Goal: Task Accomplishment & Management: Manage account settings

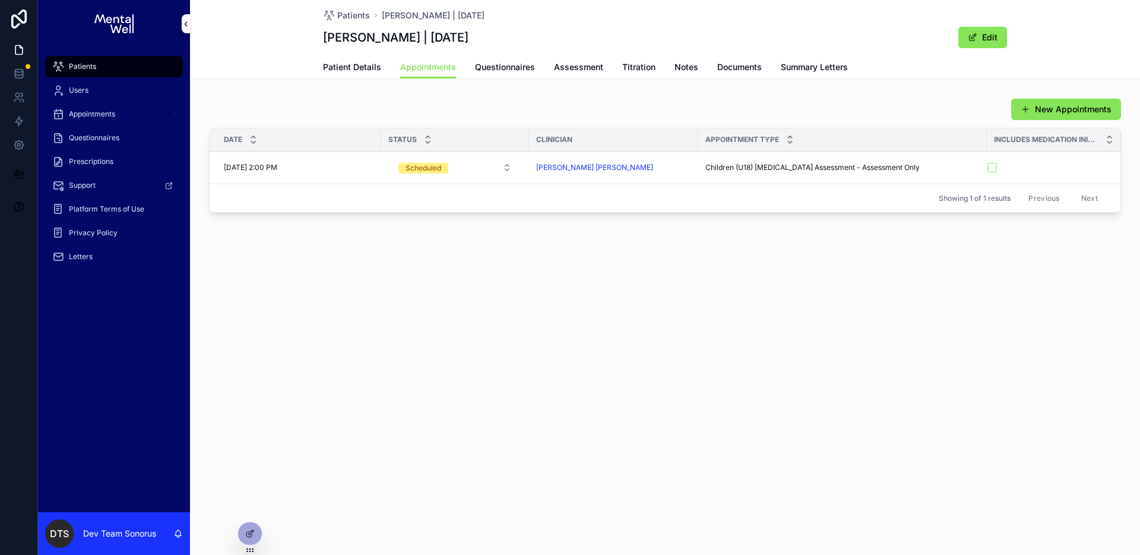
click at [0, 0] on span "Prescription" at bounding box center [0, 0] width 0 height 0
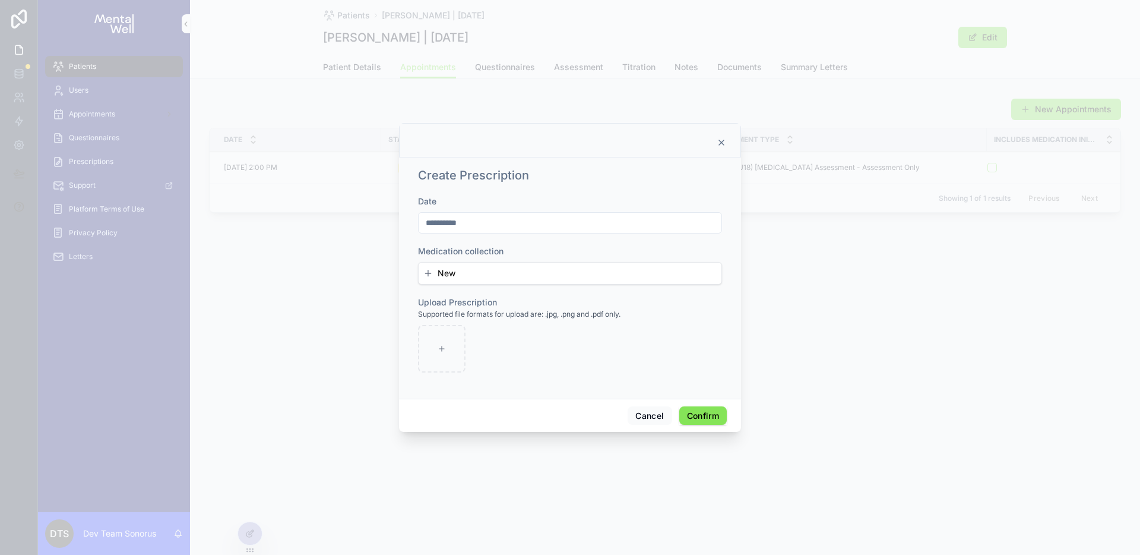
click at [724, 143] on icon at bounding box center [722, 143] width 10 height 10
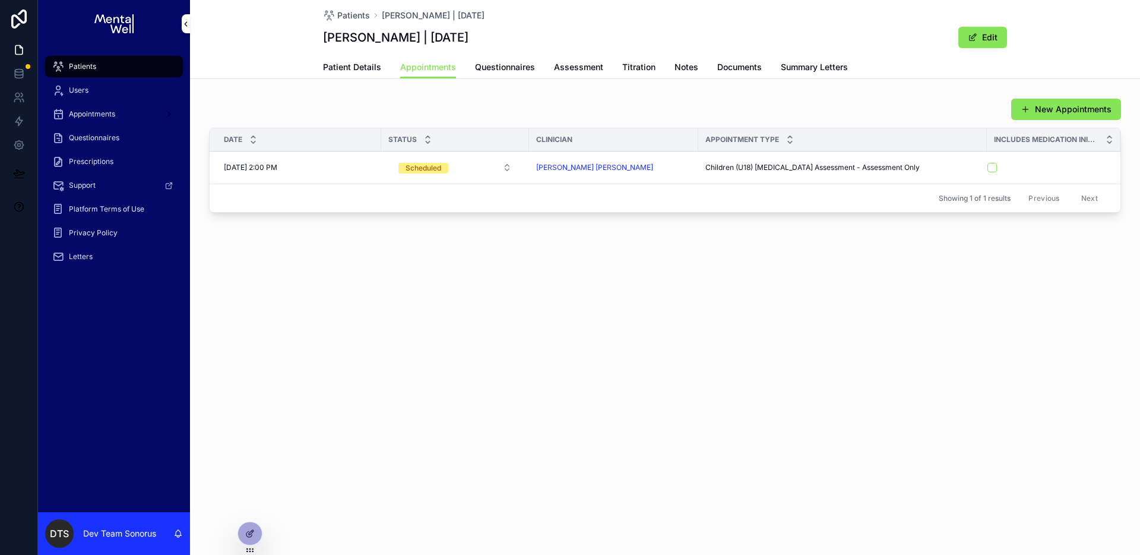
click at [251, 529] on icon at bounding box center [250, 533] width 10 height 10
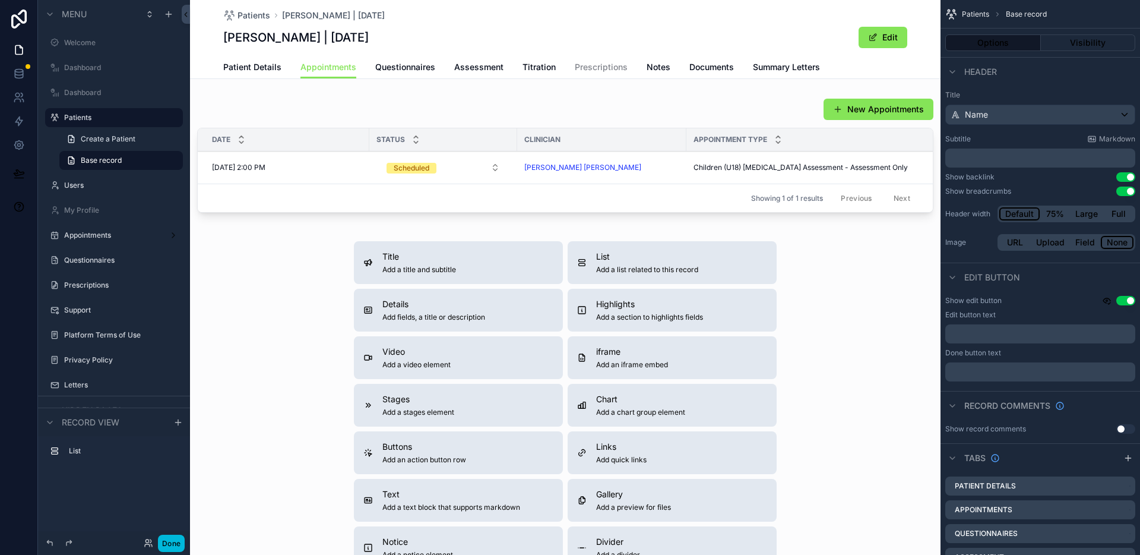
click at [482, 107] on div "scrollable content" at bounding box center [565, 157] width 751 height 129
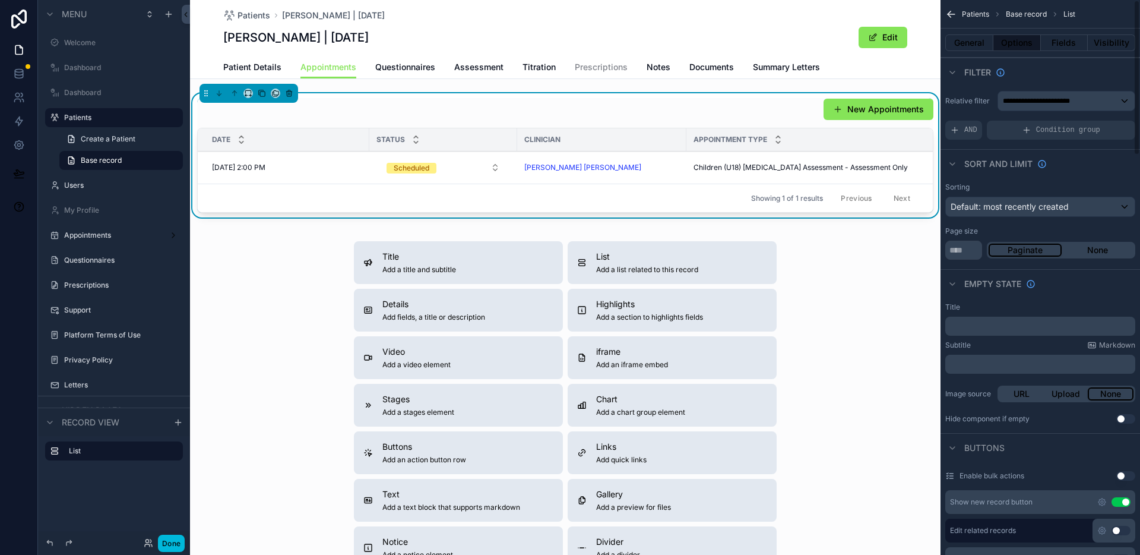
scroll to position [319, 0]
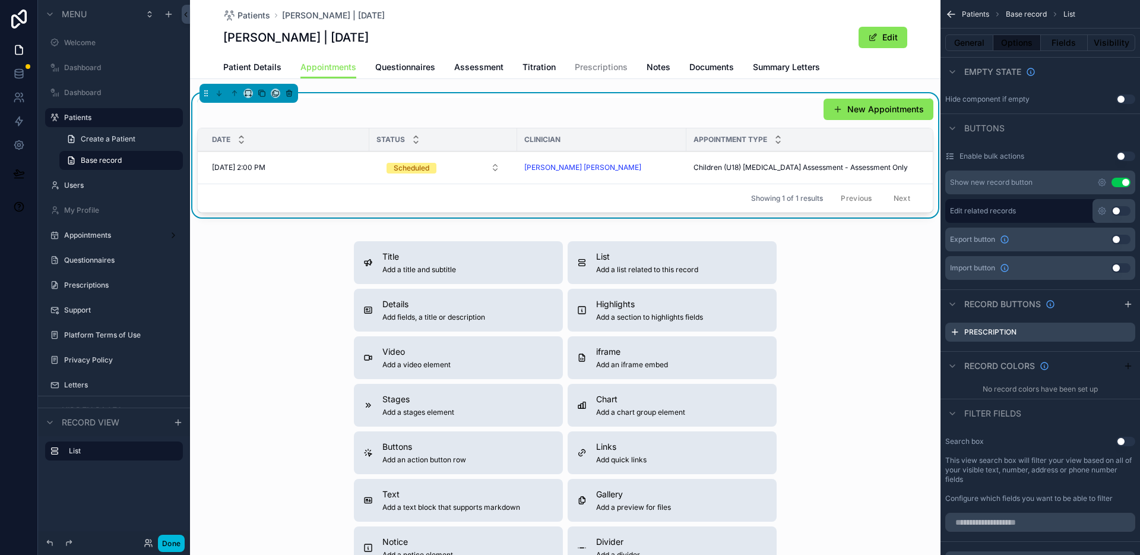
click at [619, 65] on span "Prescriptions" at bounding box center [601, 67] width 53 height 12
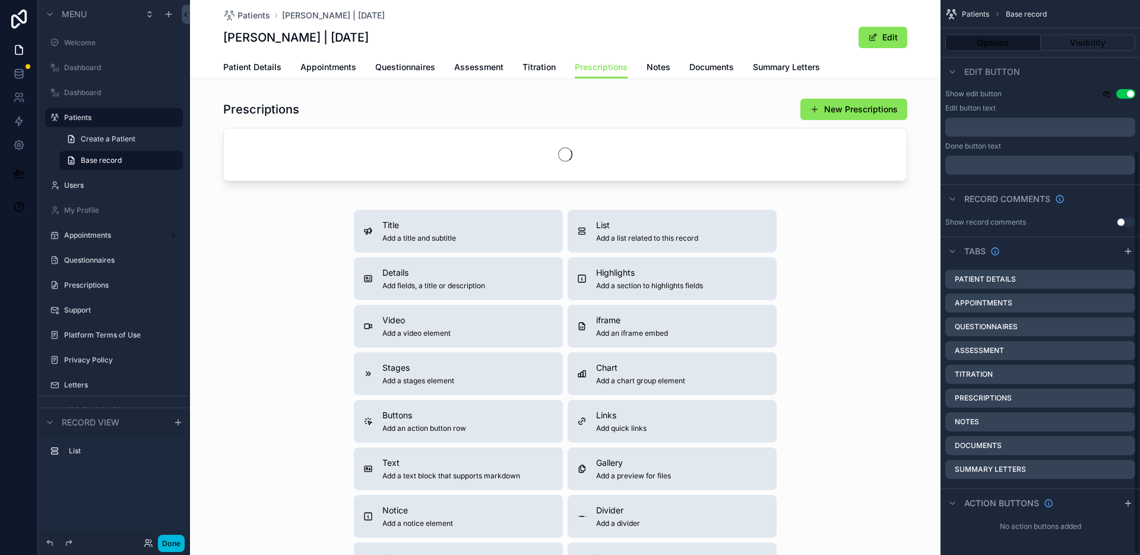
scroll to position [207, 0]
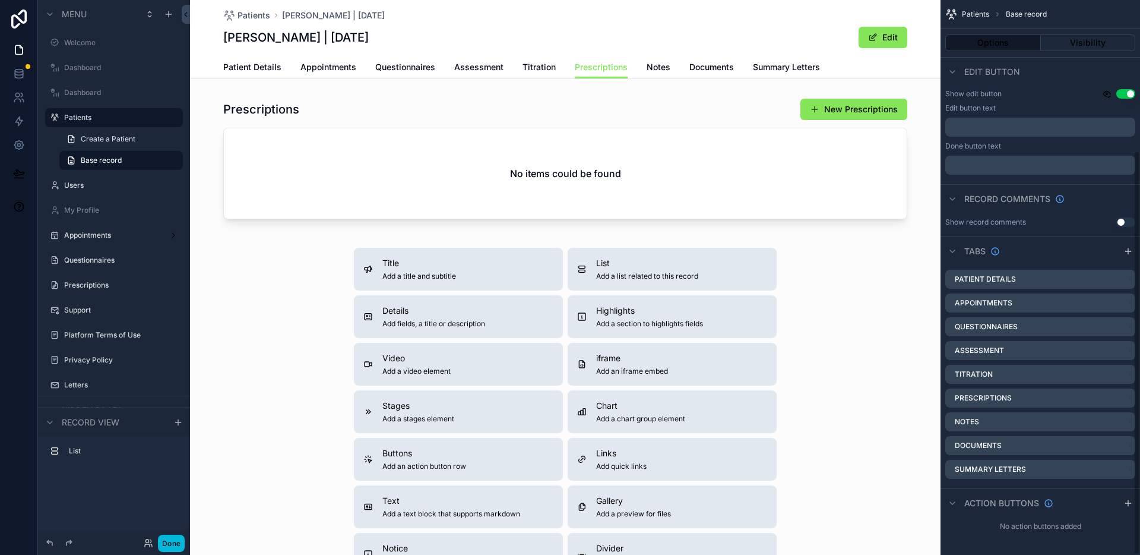
click at [865, 113] on div "scrollable content" at bounding box center [565, 160] width 751 height 135
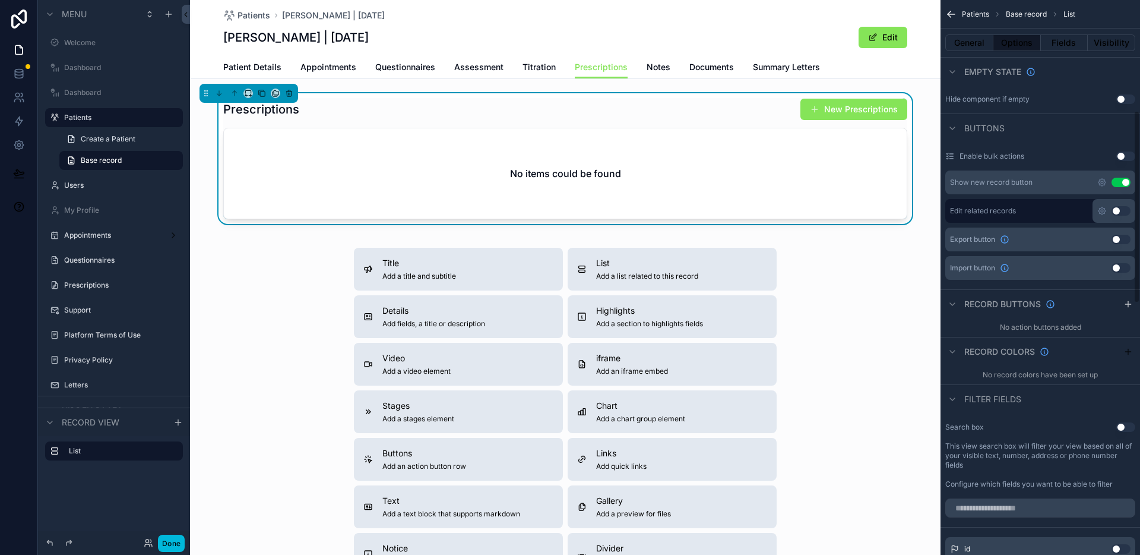
click at [859, 111] on button "New Prescriptions" at bounding box center [853, 109] width 107 height 21
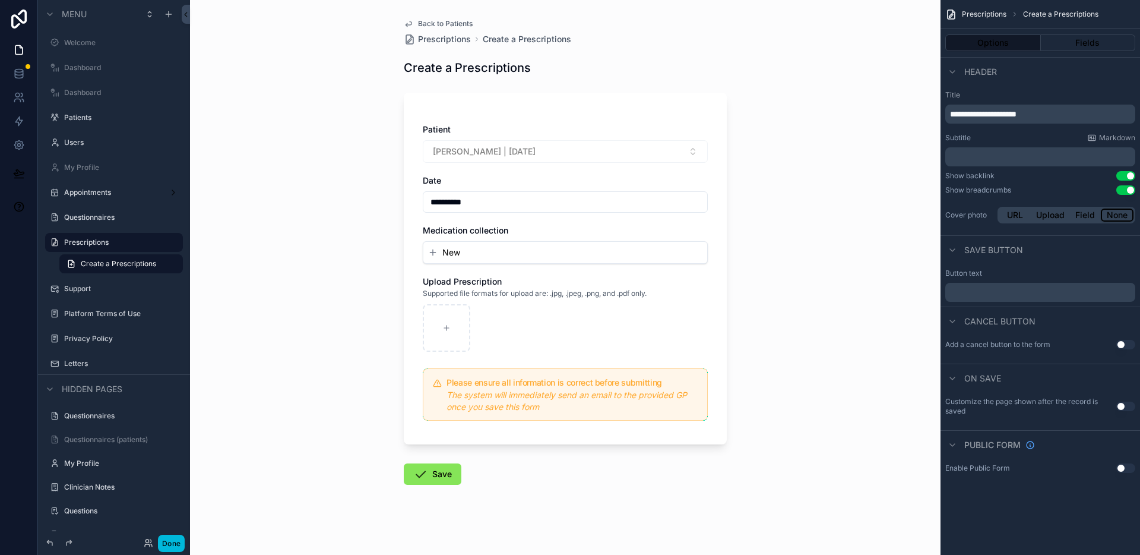
click at [709, 349] on div "**********" at bounding box center [565, 269] width 323 height 352
click at [1017, 45] on button "Options" at bounding box center [993, 42] width 96 height 17
click at [1100, 39] on button "Fields" at bounding box center [1088, 42] width 95 height 17
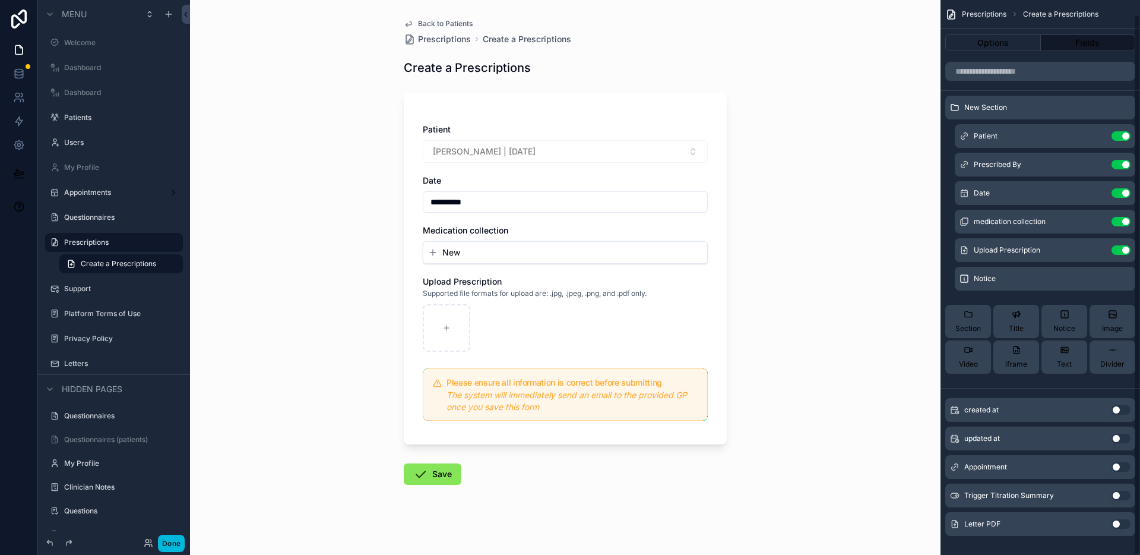
scroll to position [14, 0]
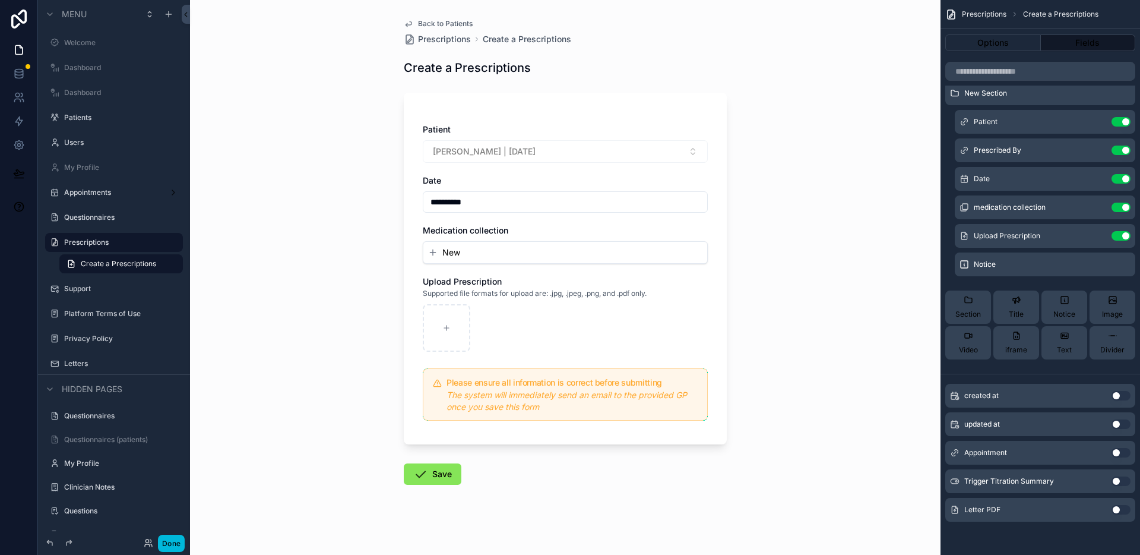
click at [0, 0] on icon "scrollable content" at bounding box center [0, 0] width 0 height 0
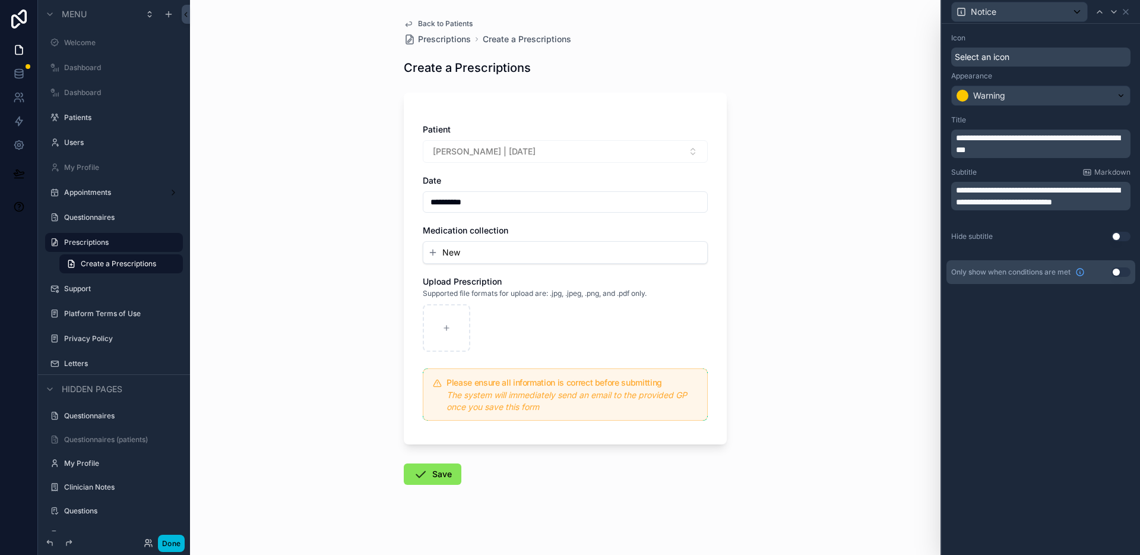
click at [992, 208] on p "**********" at bounding box center [1042, 196] width 172 height 24
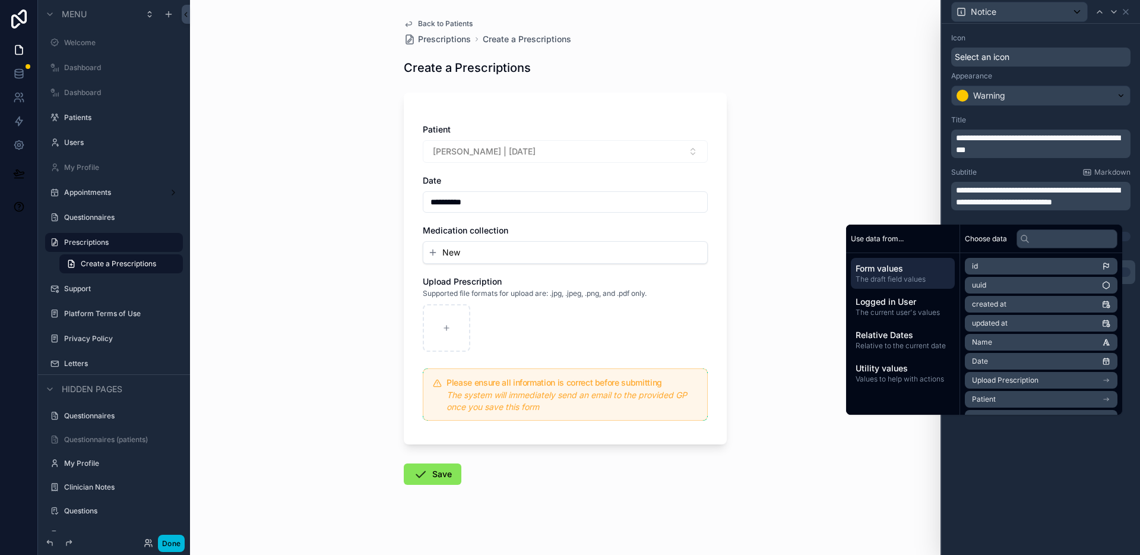
click at [811, 125] on div "**********" at bounding box center [565, 277] width 751 height 555
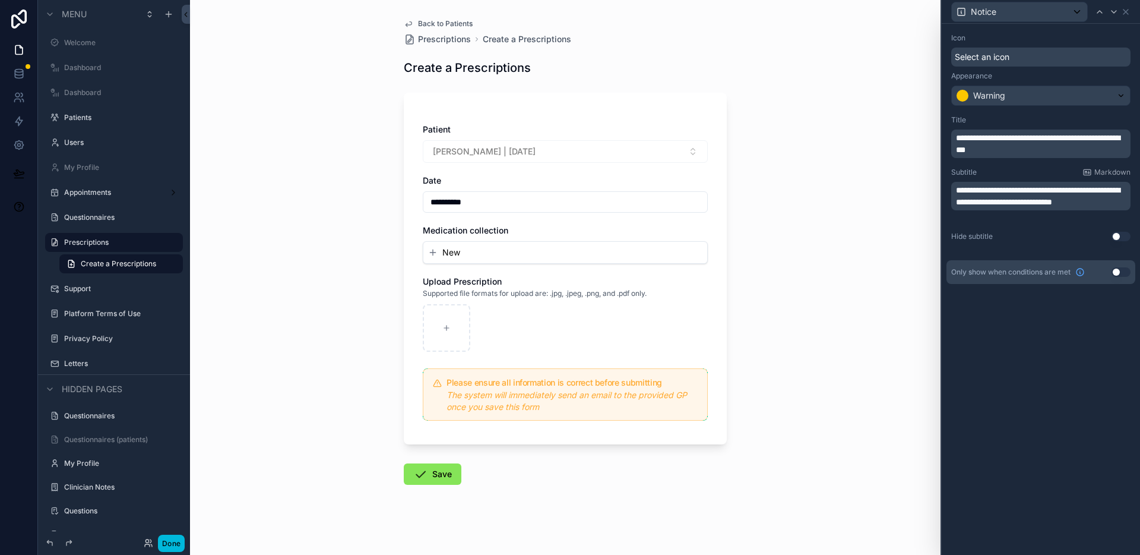
click at [445, 19] on span "Back to Patients" at bounding box center [445, 24] width 55 height 10
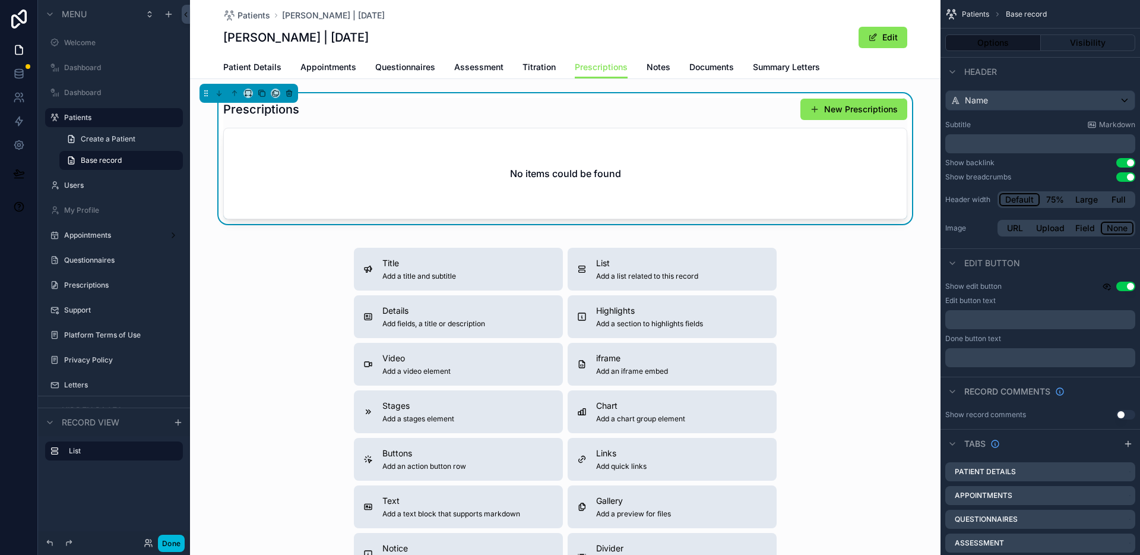
click at [328, 71] on span "Appointments" at bounding box center [328, 67] width 56 height 12
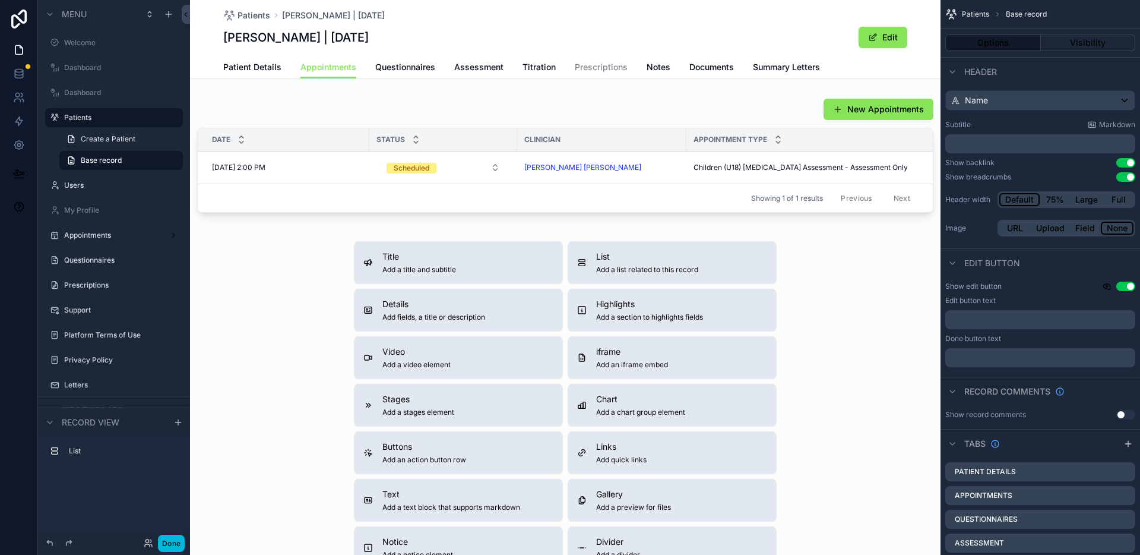
click at [752, 114] on div "scrollable content" at bounding box center [565, 157] width 751 height 129
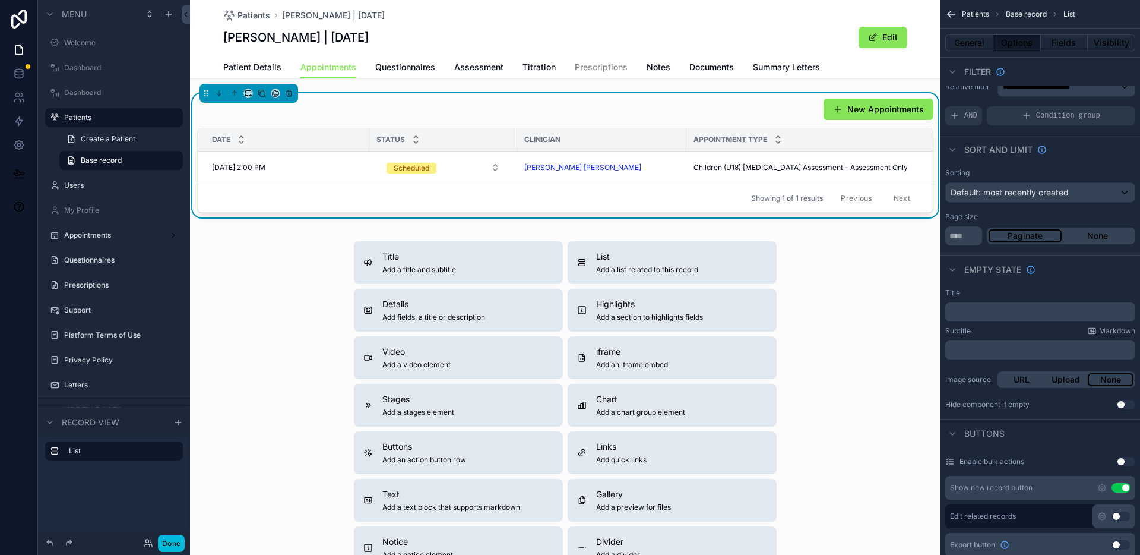
click at [588, 121] on div "New Appointments Date Status Clinician Appointment Type Includes Medication Ini…" at bounding box center [565, 155] width 736 height 115
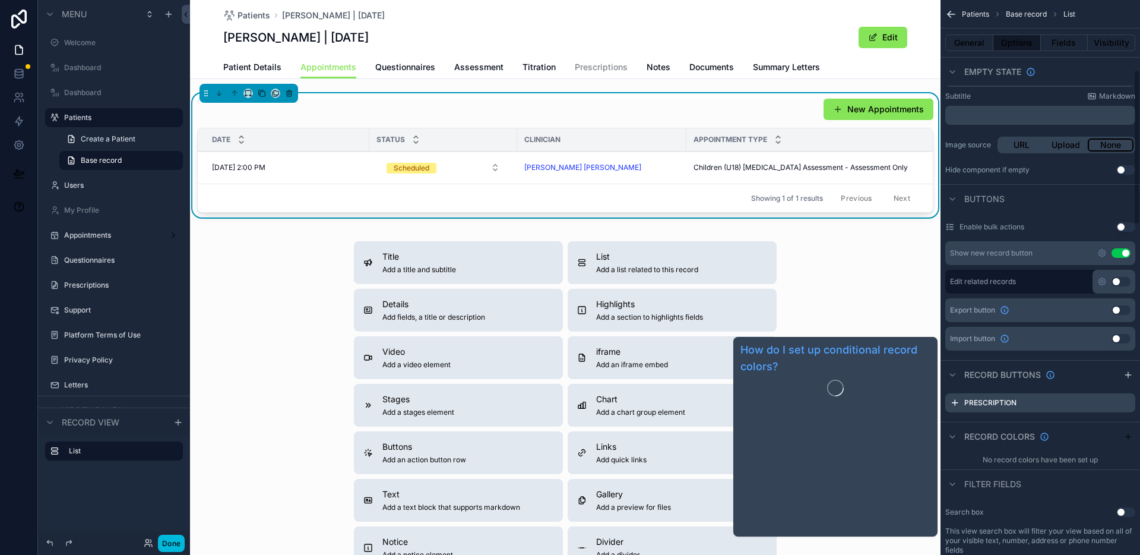
scroll to position [257, 0]
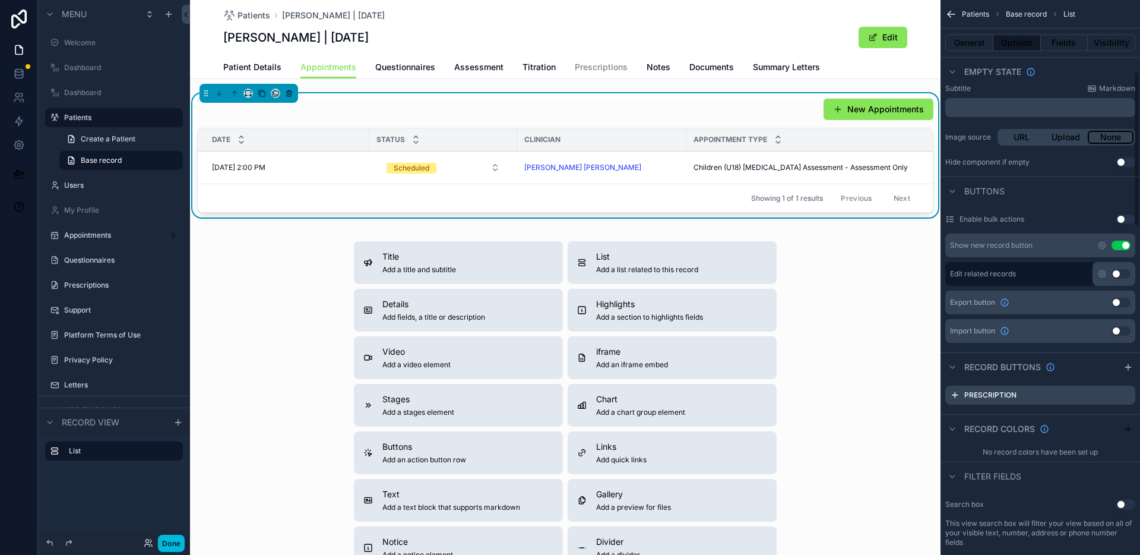
click at [1126, 400] on div "Prescription" at bounding box center [1040, 394] width 190 height 19
click at [0, 0] on icon "scrollable content" at bounding box center [0, 0] width 0 height 0
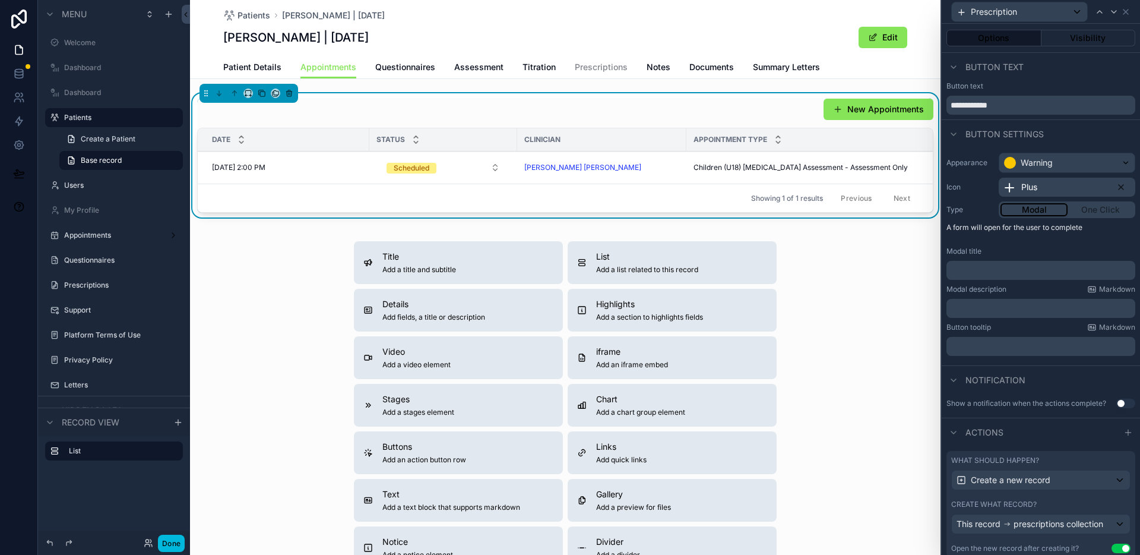
scroll to position [46, 0]
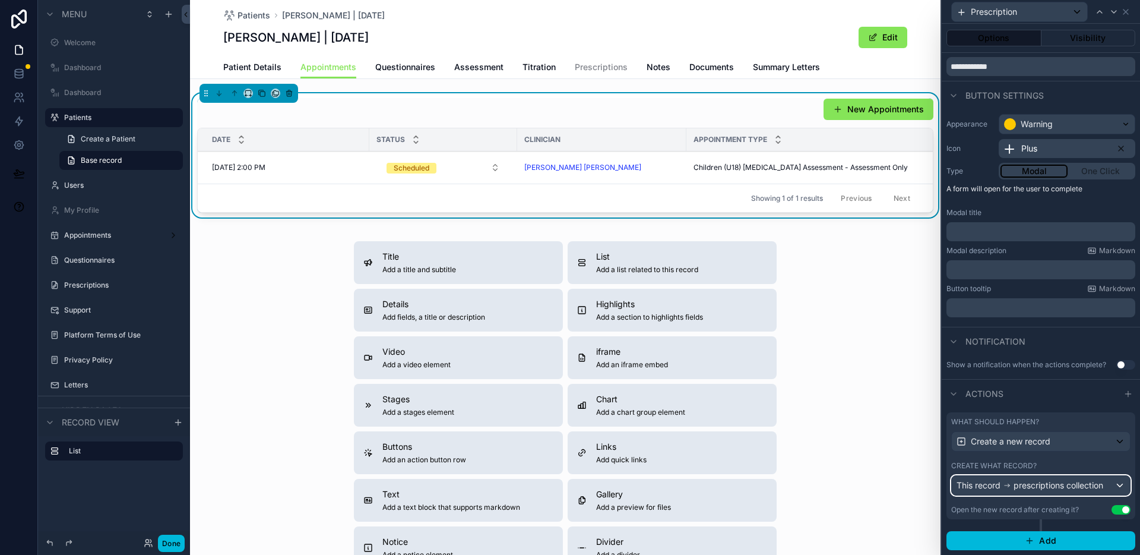
click at [1024, 482] on div "This record prescriptions collection" at bounding box center [1030, 485] width 147 height 12
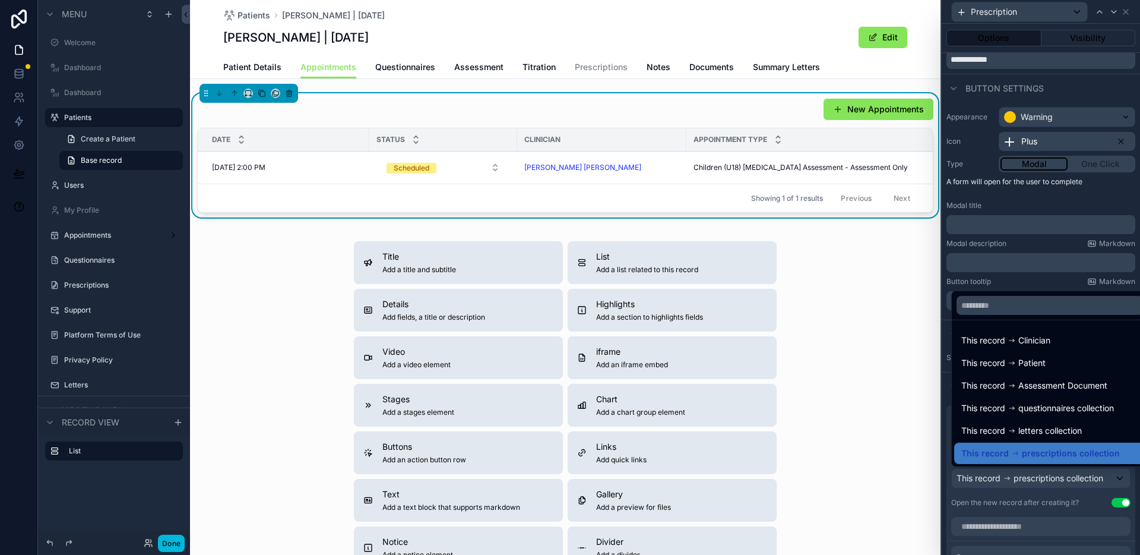
click at [1024, 482] on div at bounding box center [1041, 277] width 198 height 555
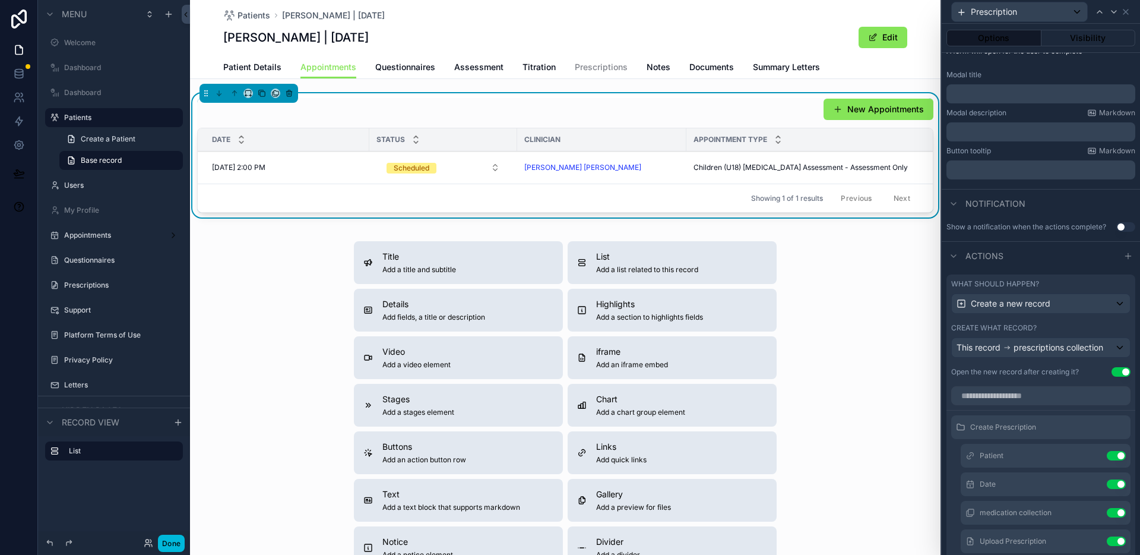
scroll to position [182, 0]
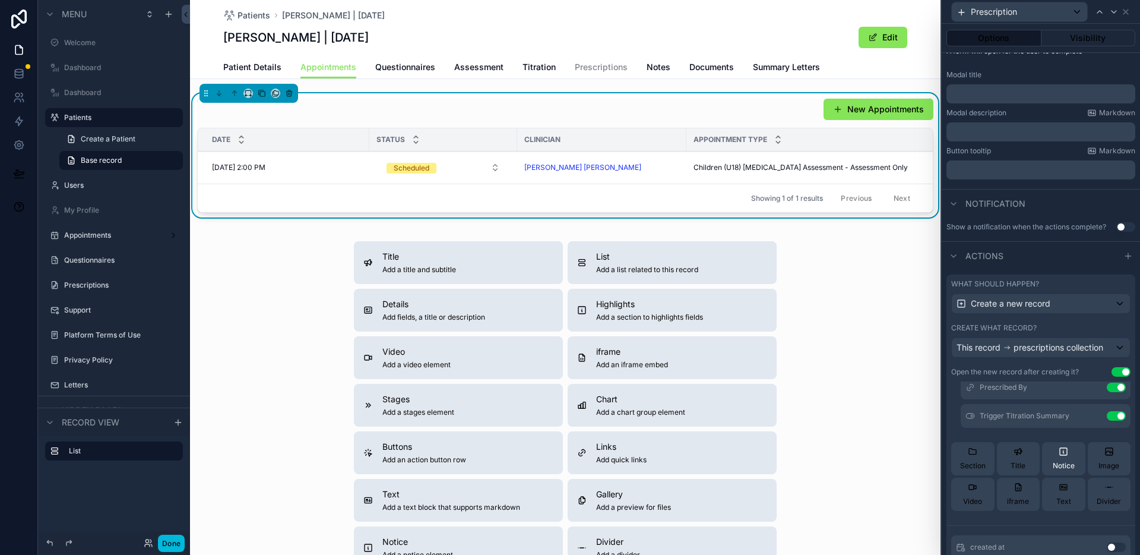
click at [1053, 470] on span "Notice" at bounding box center [1064, 466] width 22 height 10
click at [0, 0] on icon at bounding box center [0, 0] width 0 height 0
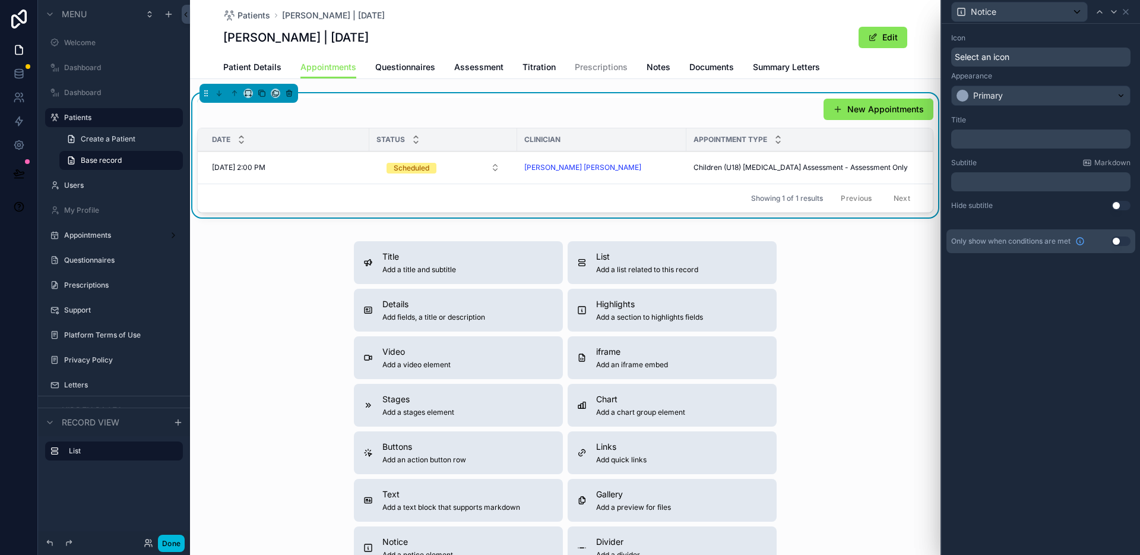
click at [994, 184] on p "﻿" at bounding box center [1042, 182] width 172 height 12
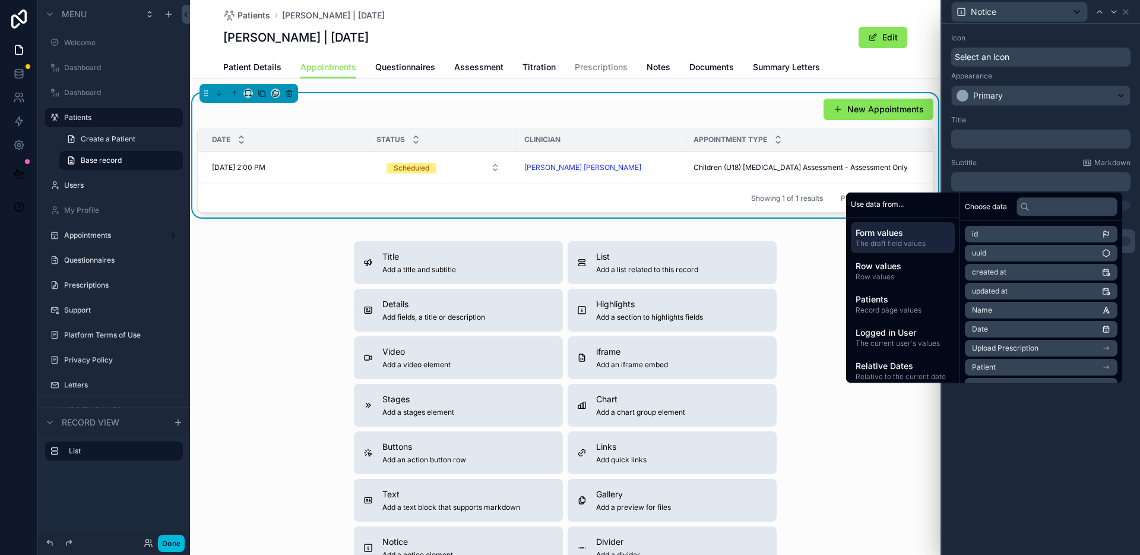
scroll to position [0, 0]
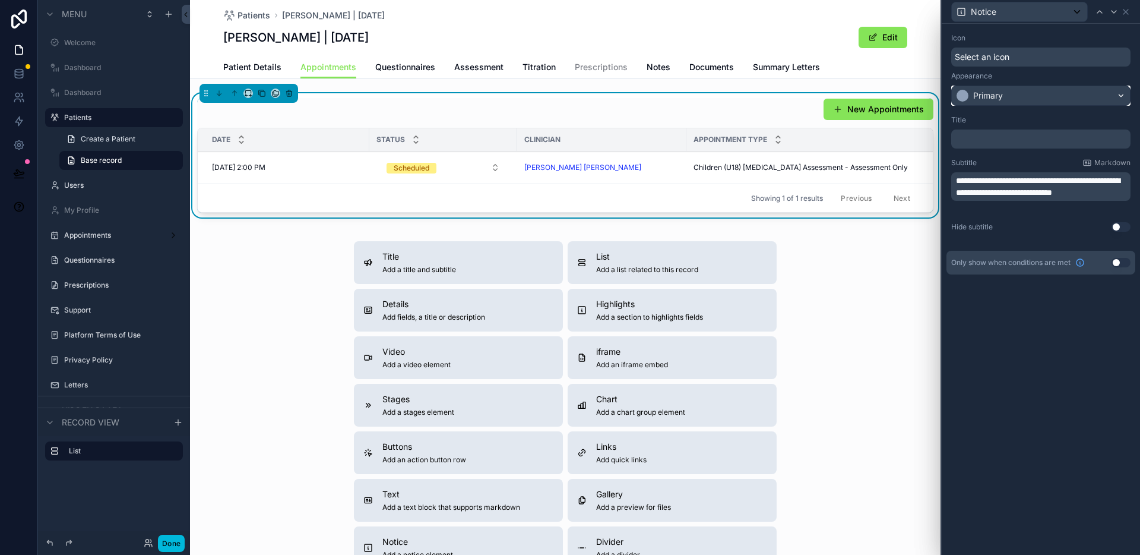
click at [995, 99] on div "Primary" at bounding box center [988, 96] width 30 height 12
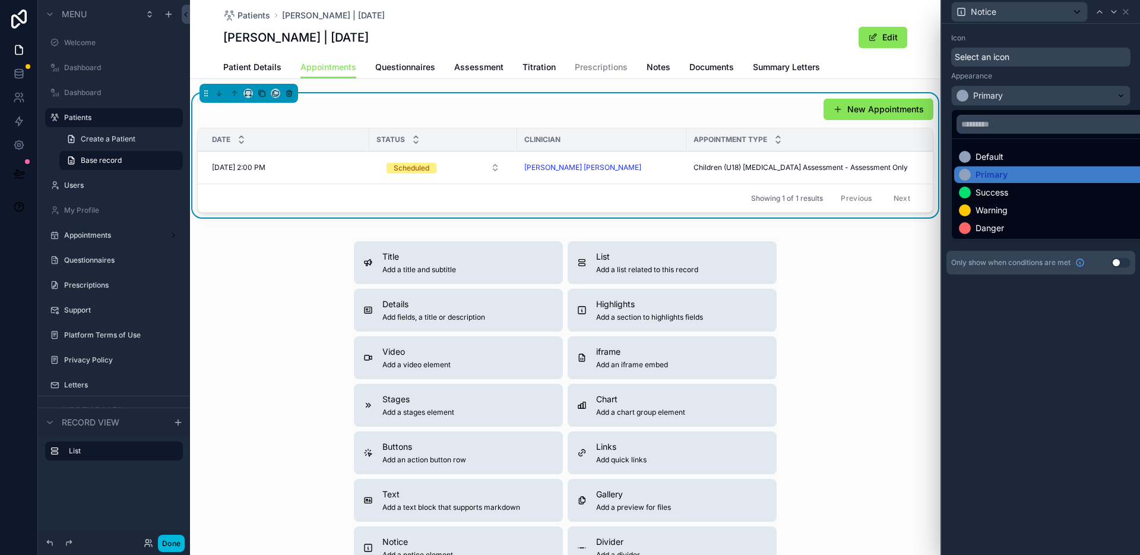
click at [1005, 204] on div "Warning" at bounding box center [992, 210] width 32 height 12
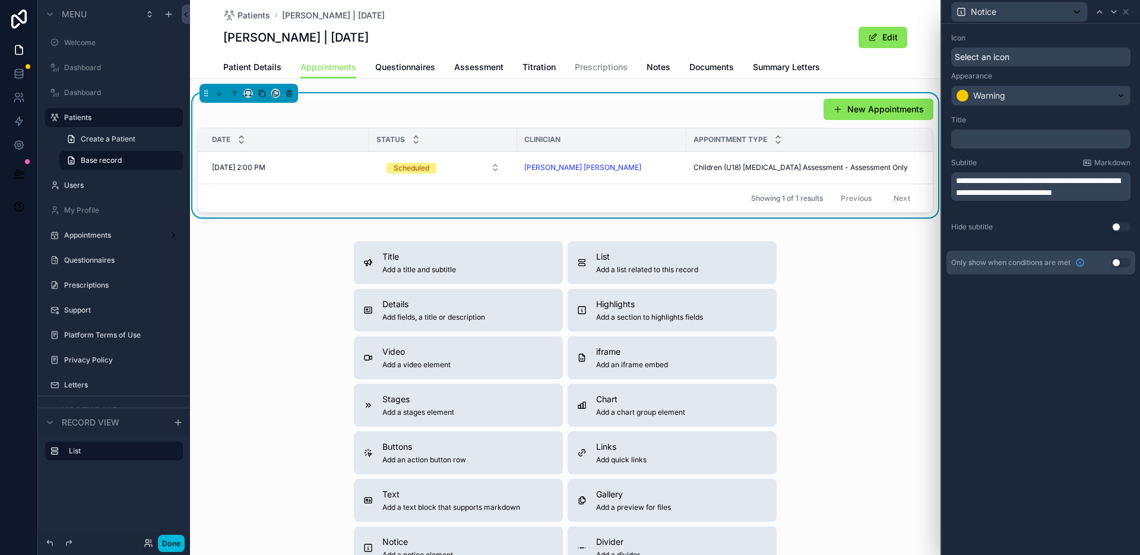
click at [995, 140] on p "﻿" at bounding box center [1042, 139] width 172 height 12
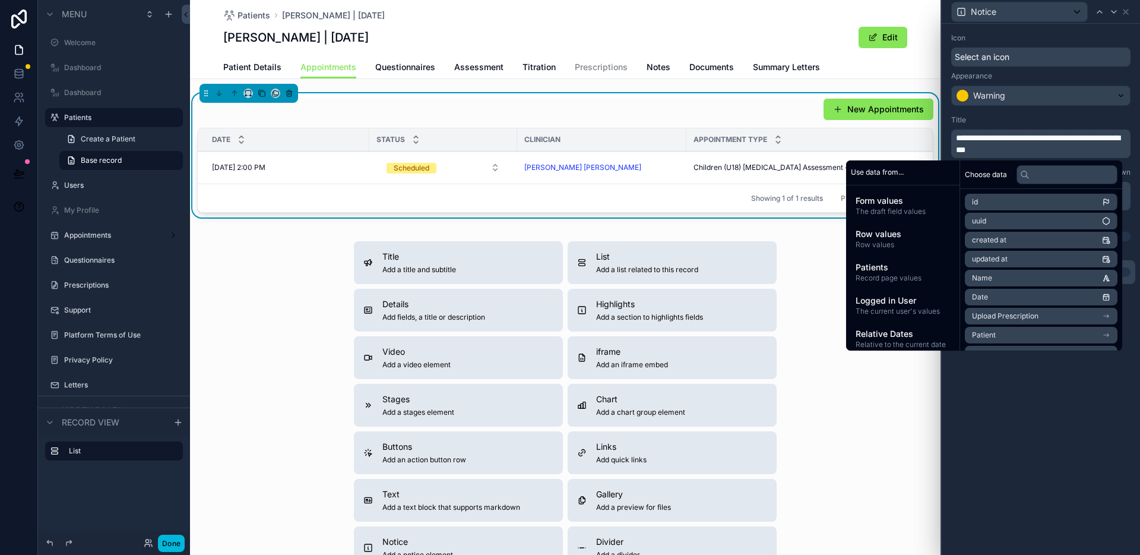
click at [1072, 410] on div "**********" at bounding box center [1041, 289] width 198 height 531
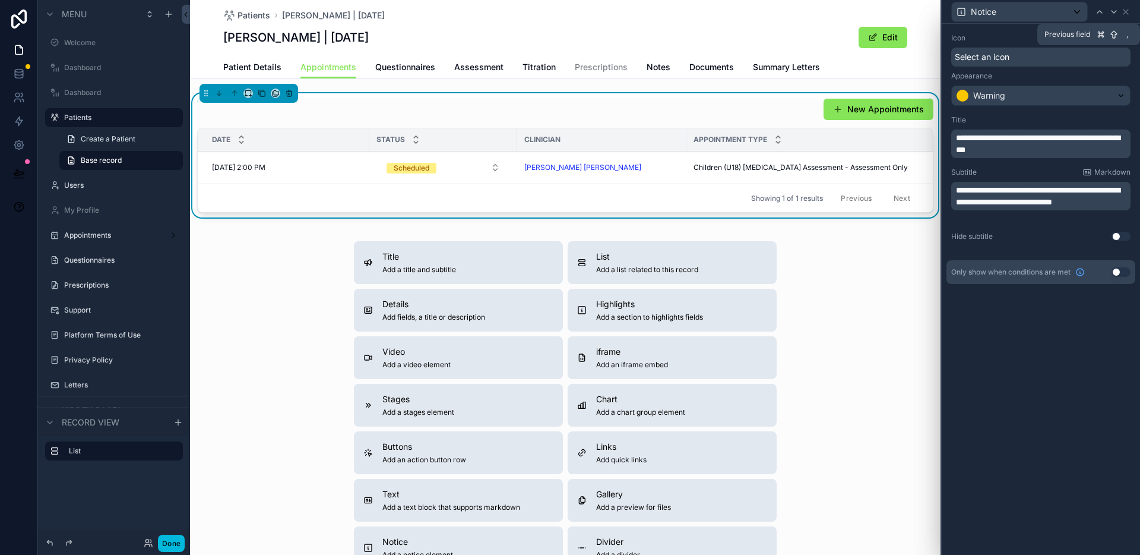
click at [1101, 12] on icon at bounding box center [1100, 12] width 10 height 10
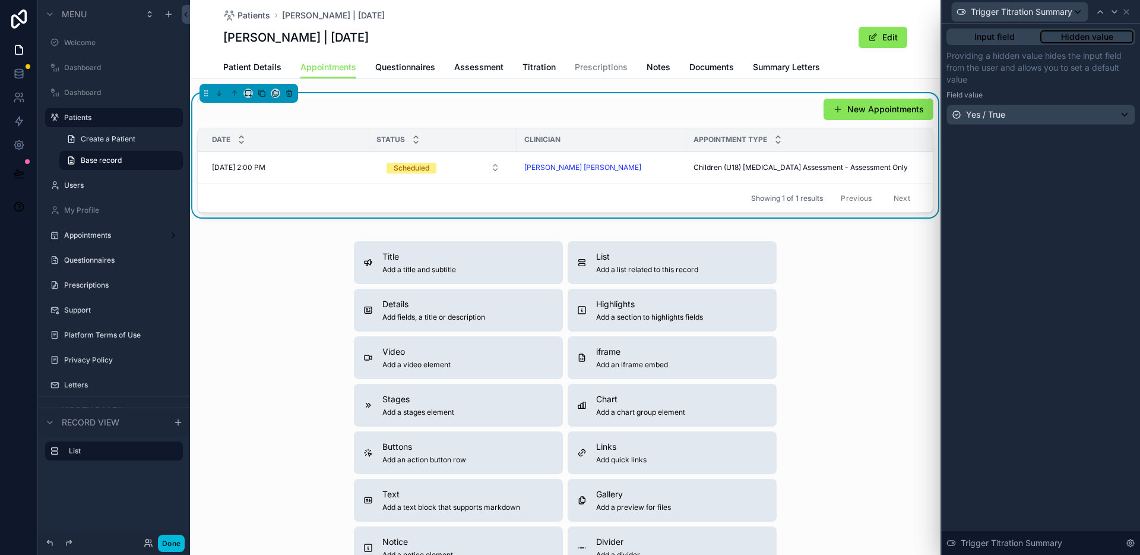
click at [163, 540] on button "Done" at bounding box center [171, 542] width 27 height 17
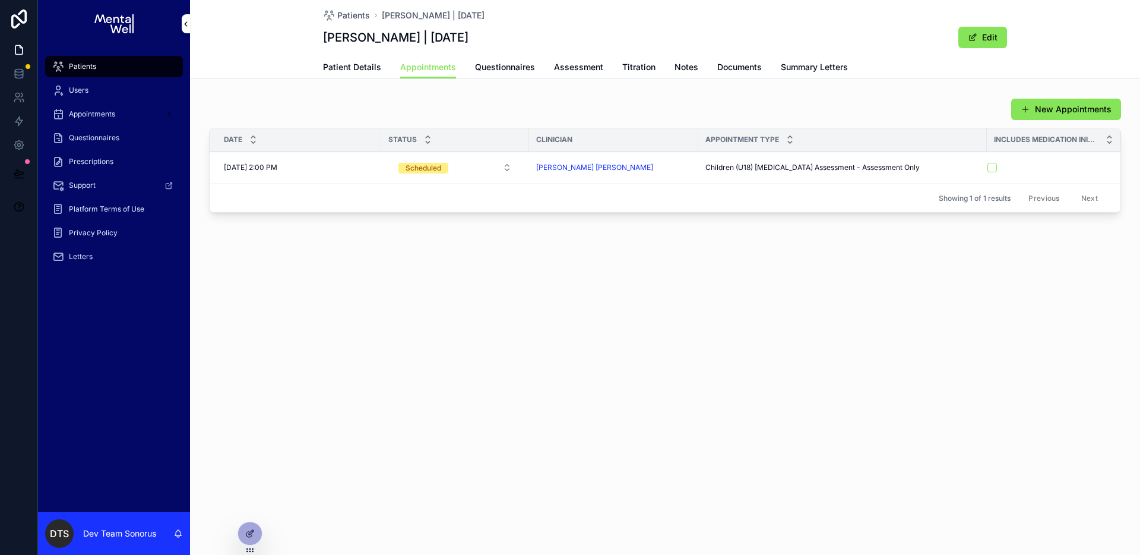
click at [0, 0] on button "Prescription" at bounding box center [0, 0] width 0 height 0
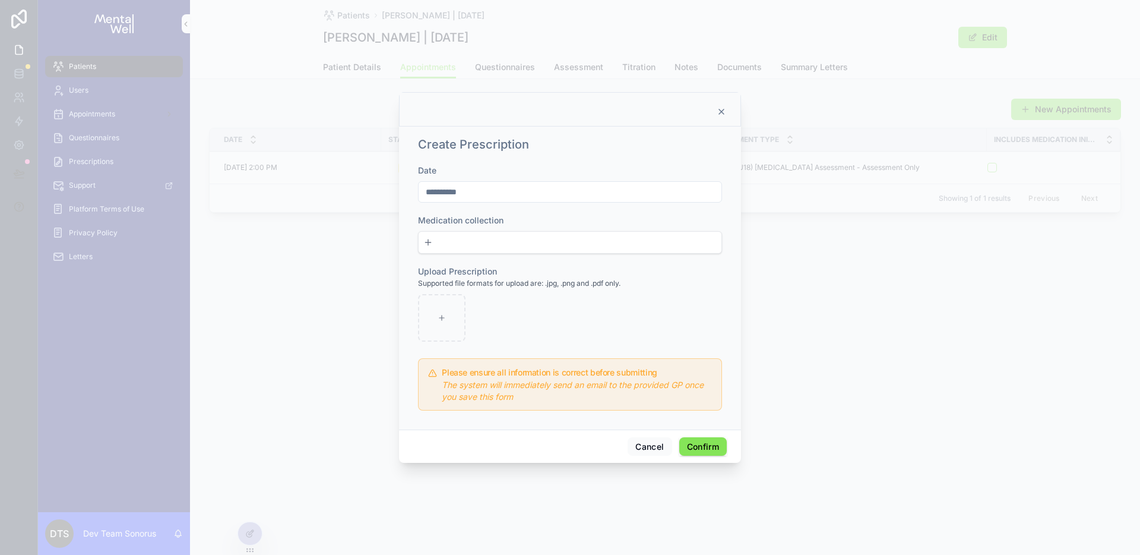
click at [527, 247] on button "New" at bounding box center [569, 242] width 293 height 12
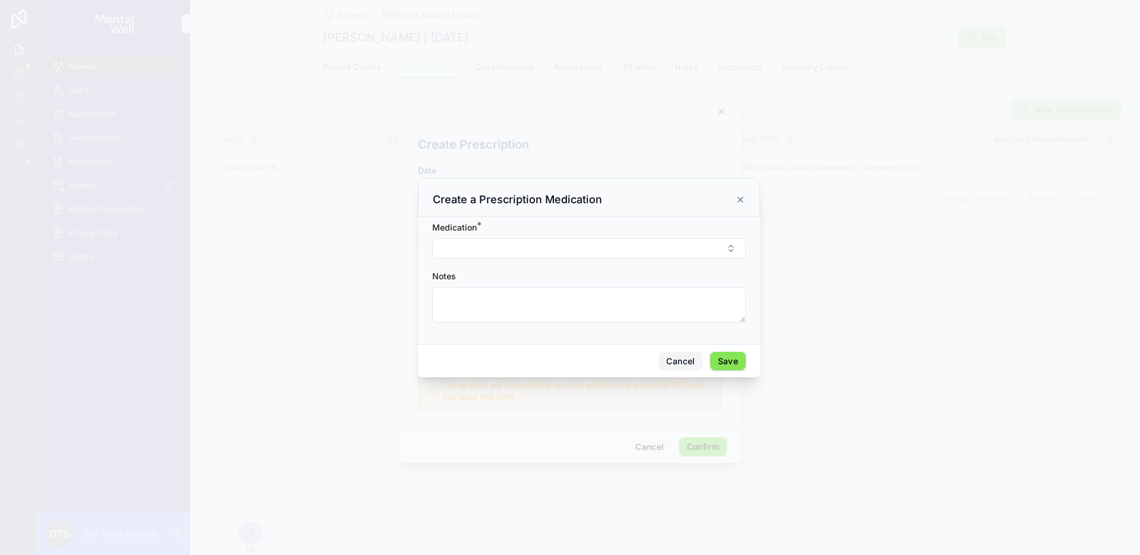
click at [686, 354] on button "Cancel" at bounding box center [681, 361] width 44 height 19
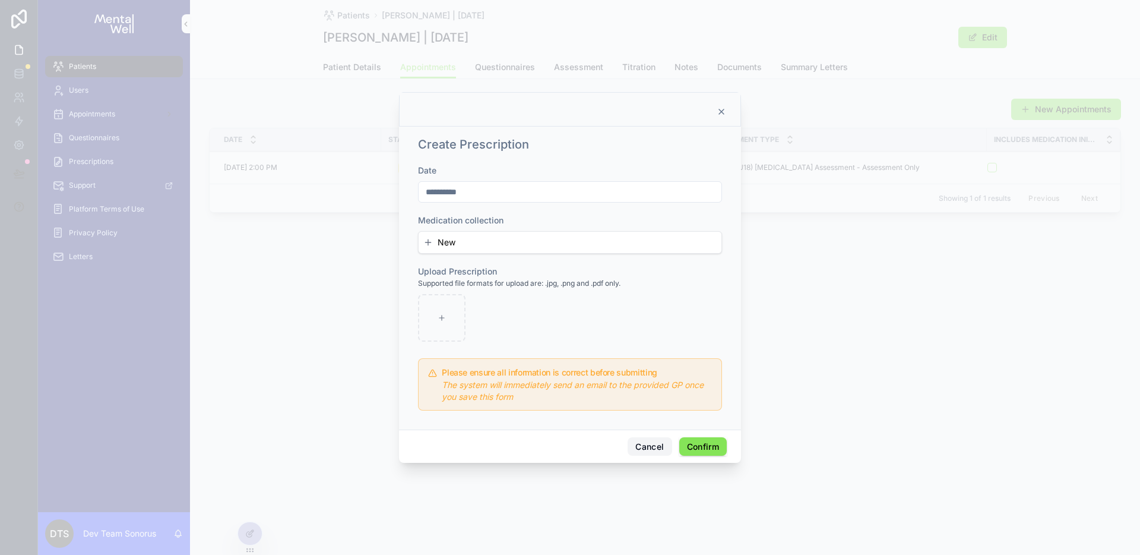
click at [640, 441] on button "Cancel" at bounding box center [650, 446] width 44 height 19
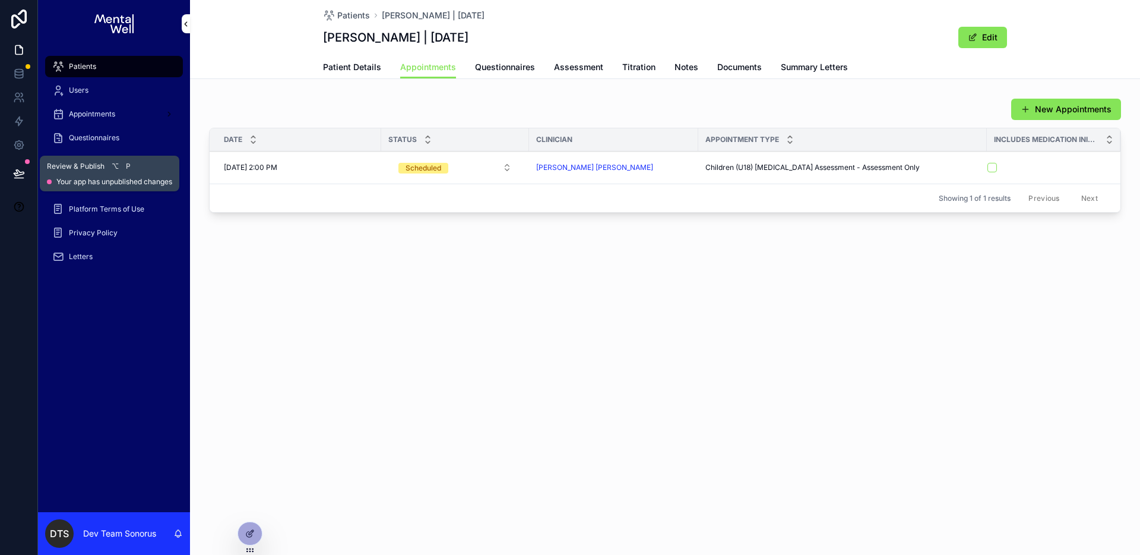
click at [16, 162] on button at bounding box center [19, 173] width 26 height 33
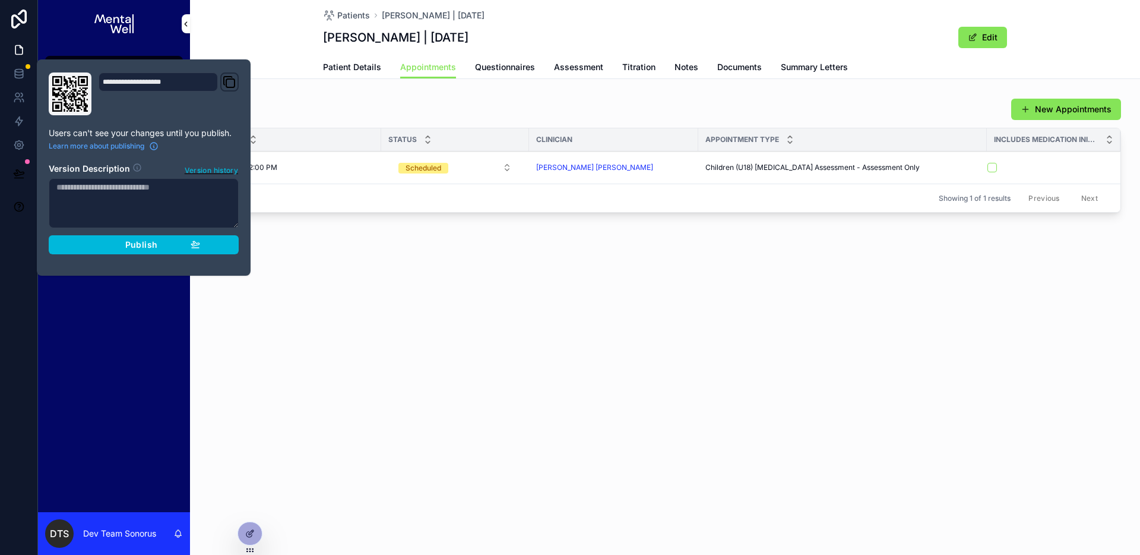
click at [166, 240] on div "Publish" at bounding box center [143, 244] width 113 height 11
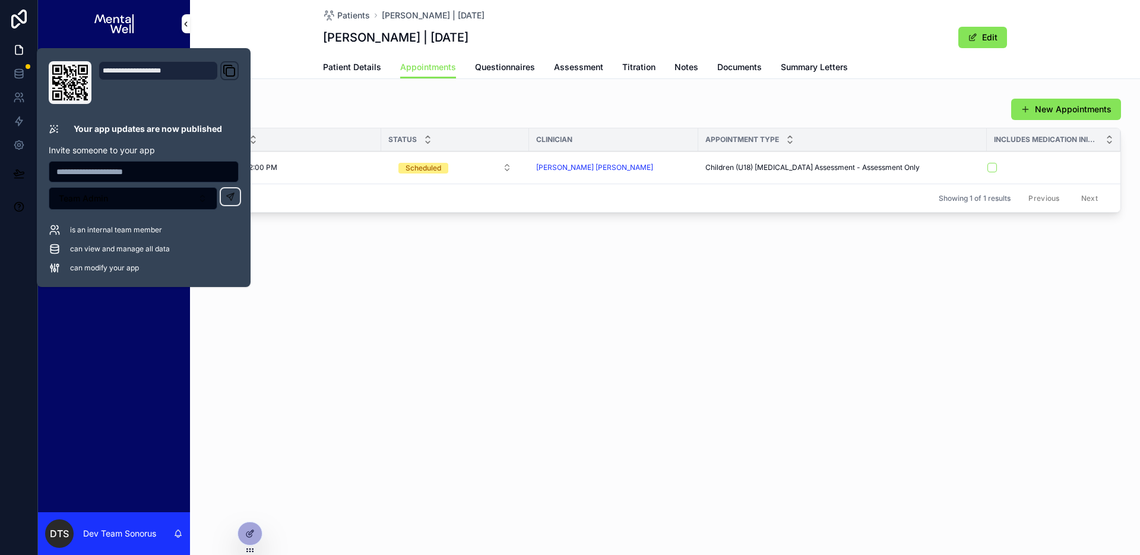
click at [609, 109] on div "New Appointments" at bounding box center [665, 109] width 912 height 23
